Goal: Information Seeking & Learning: Learn about a topic

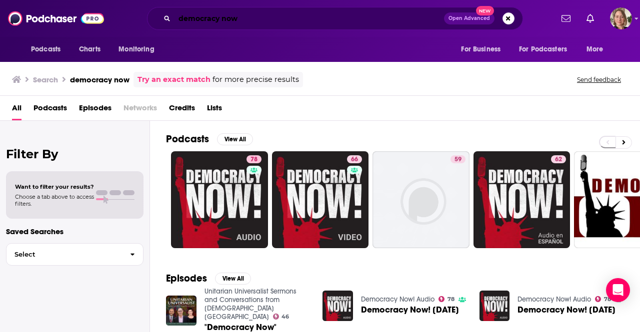
click at [210, 16] on input "democracy now" at bounding box center [308, 18] width 269 height 16
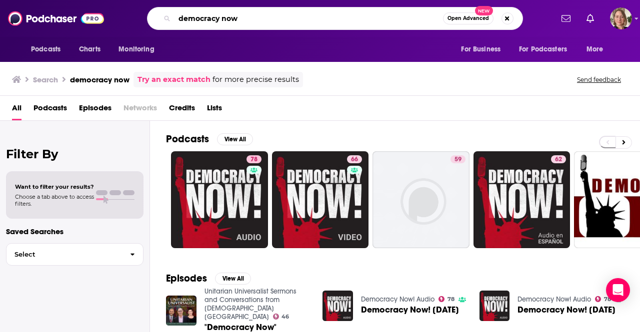
click at [209, 16] on input "democracy now" at bounding box center [308, 18] width 268 height 16
click at [283, 17] on input "democraunleacy now" at bounding box center [308, 18] width 268 height 16
type input "unleash your inner creative"
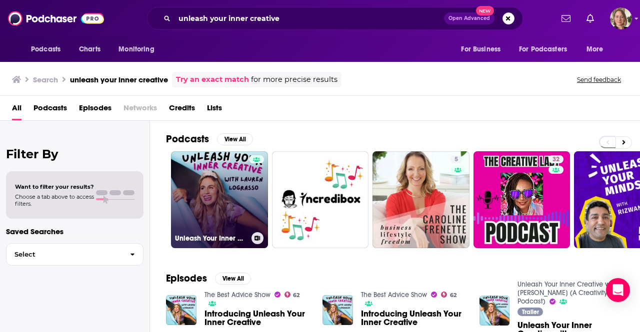
click at [238, 171] on link "Unleash Your Inner Creative with [PERSON_NAME] (A Creativity Podcast)" at bounding box center [219, 199] width 97 height 97
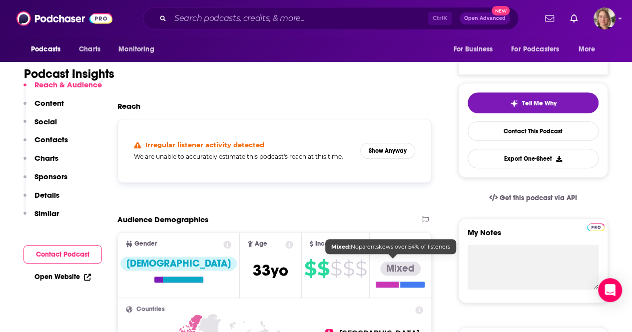
scroll to position [150, 0]
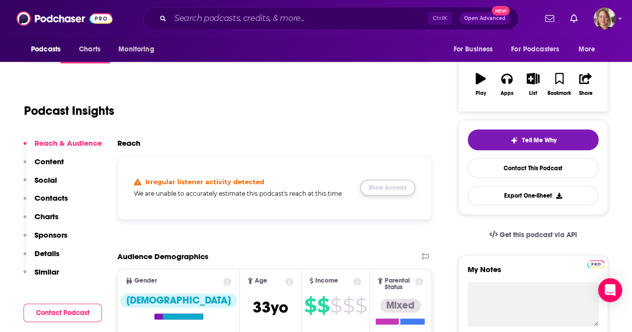
click at [390, 185] on button "Show Anyway" at bounding box center [387, 188] width 55 height 16
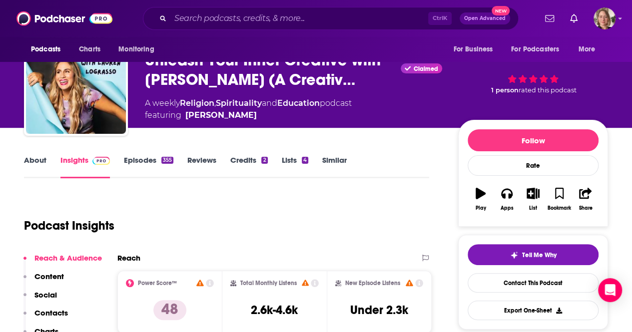
scroll to position [100, 0]
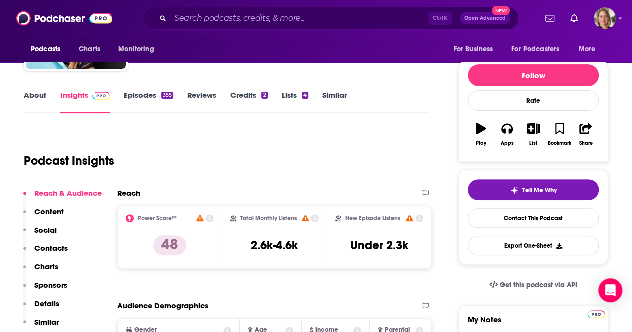
click at [133, 95] on link "Episodes 355" at bounding box center [148, 101] width 49 height 23
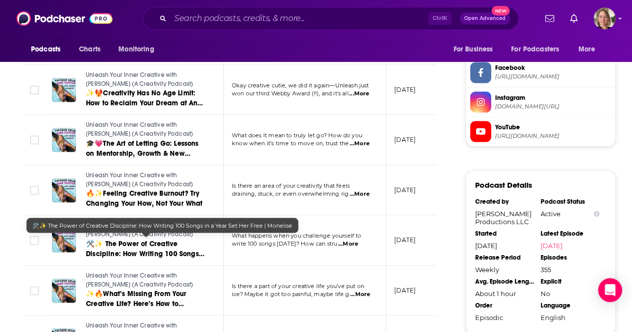
scroll to position [900, 0]
